Goal: Information Seeking & Learning: Learn about a topic

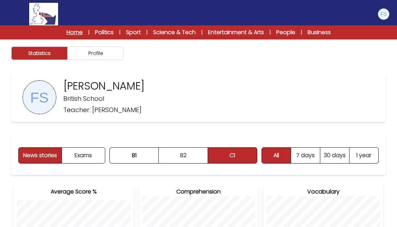
click at [69, 35] on link "Home" at bounding box center [75, 32] width 16 height 8
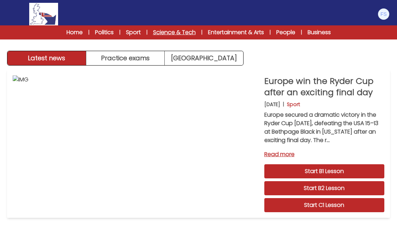
click at [176, 34] on link "Science & Tech" at bounding box center [174, 32] width 43 height 8
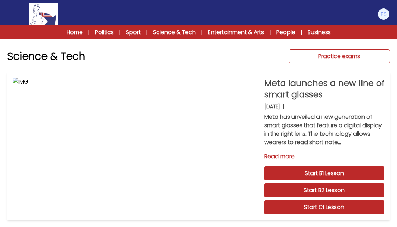
click at [301, 60] on link "Practice exams" at bounding box center [339, 56] width 101 height 14
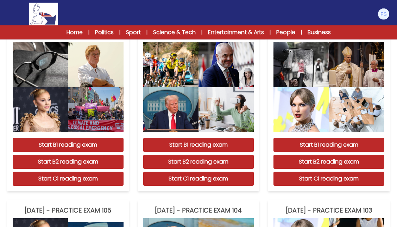
scroll to position [250, 0]
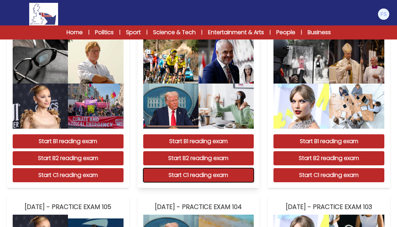
click at [238, 182] on button "Start C1 reading exam" at bounding box center [198, 175] width 111 height 14
